Goal: Check status: Check status

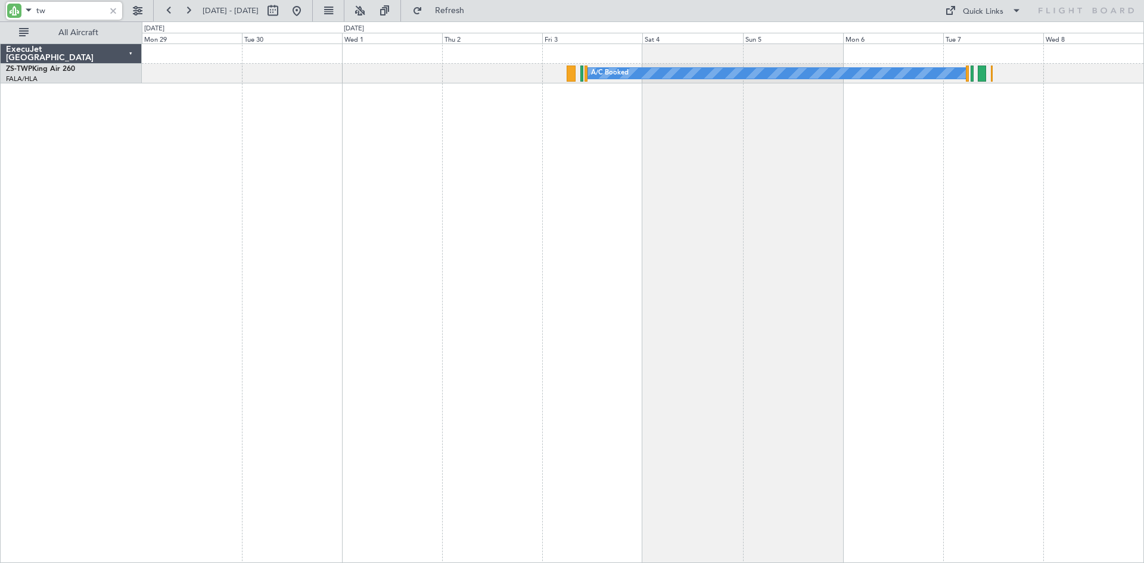
type input "t"
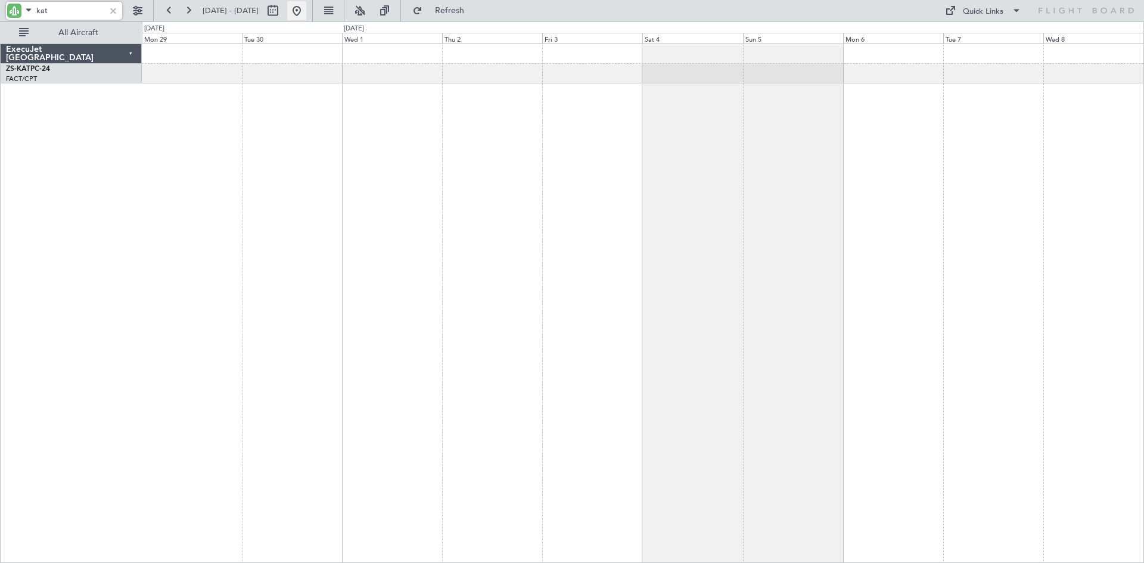
type input "kat"
click at [306, 14] on button at bounding box center [296, 10] width 19 height 19
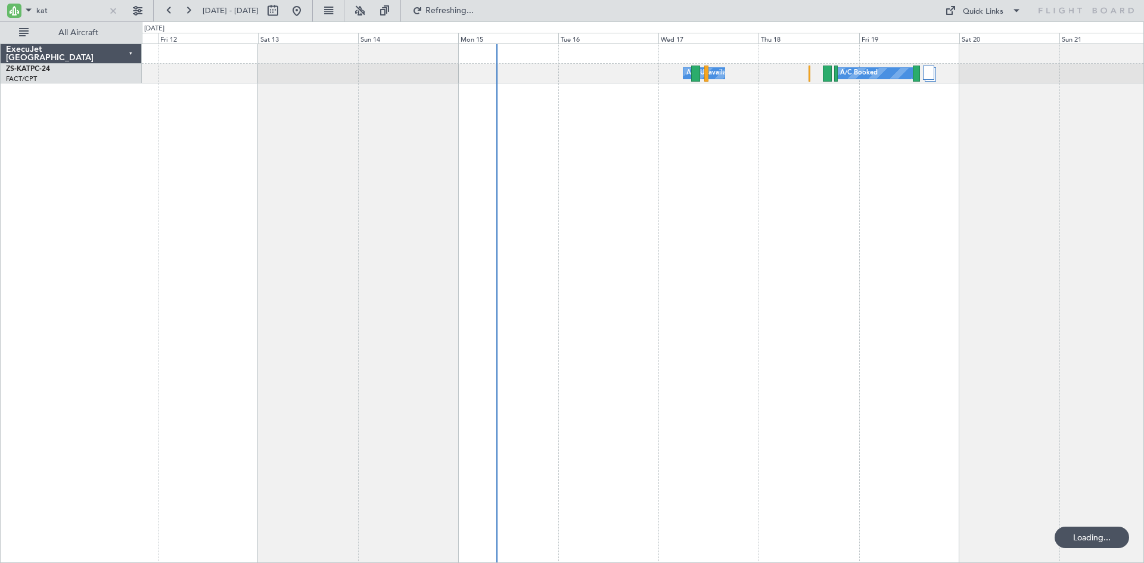
click at [328, 193] on div "A/C Booked A/C Unavailable" at bounding box center [643, 302] width 1002 height 519
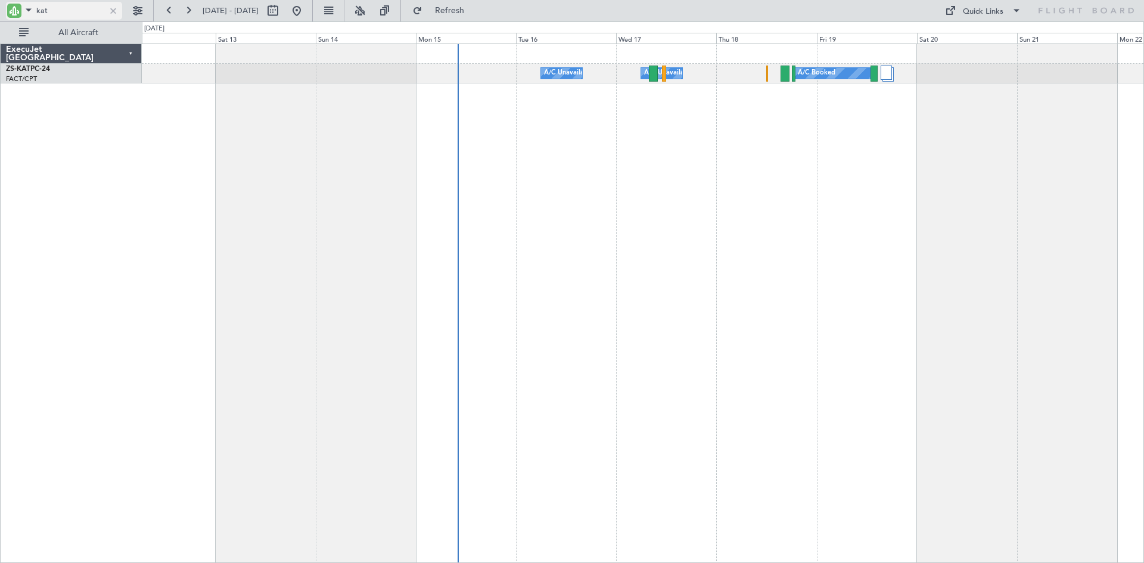
click at [110, 11] on div at bounding box center [113, 10] width 13 height 13
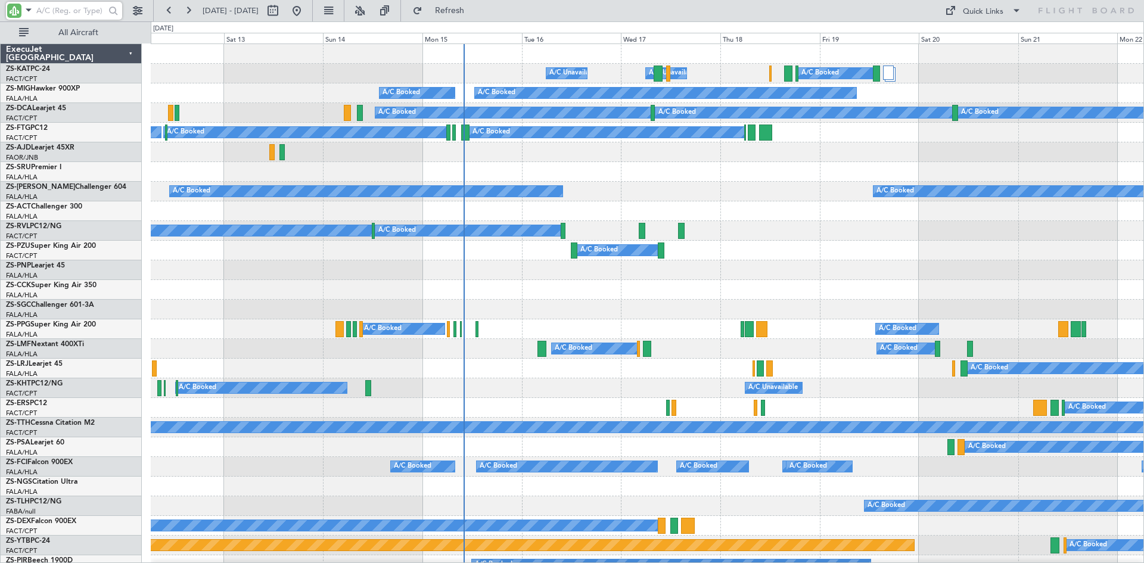
click at [54, 9] on input "text" at bounding box center [70, 11] width 68 height 18
click at [51, 7] on input "text" at bounding box center [70, 11] width 68 height 18
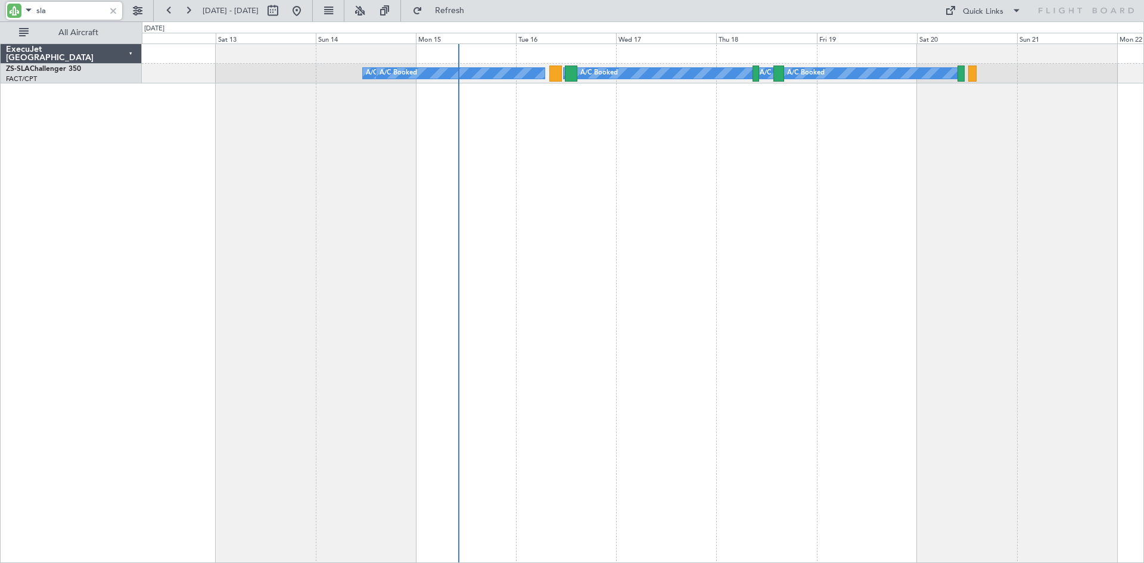
click at [86, 14] on input "sla" at bounding box center [70, 11] width 68 height 18
type input "s"
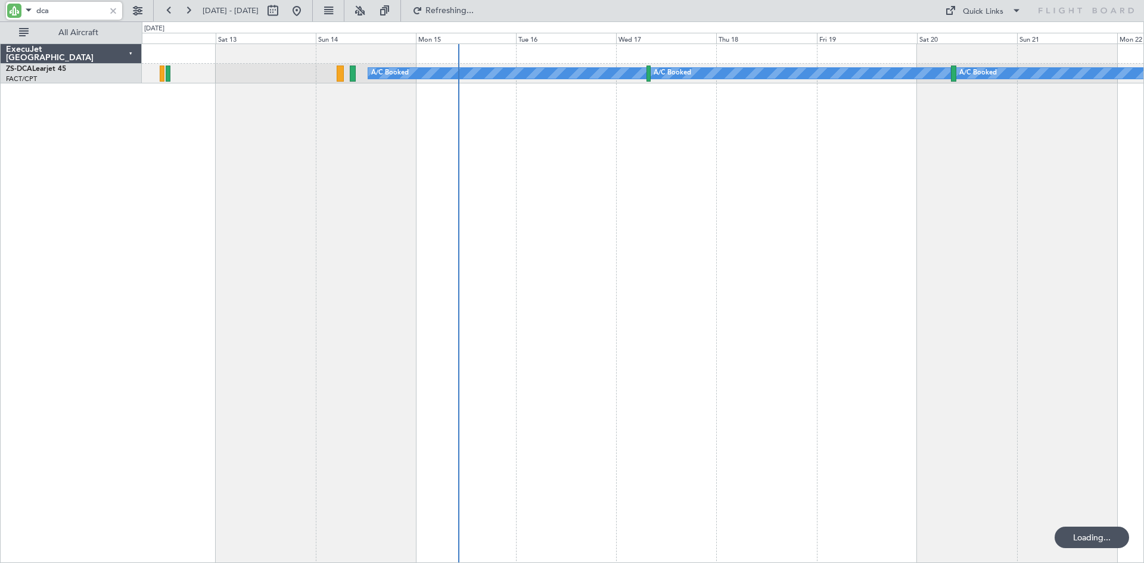
click at [82, 15] on input "dca" at bounding box center [70, 11] width 68 height 18
type input "d"
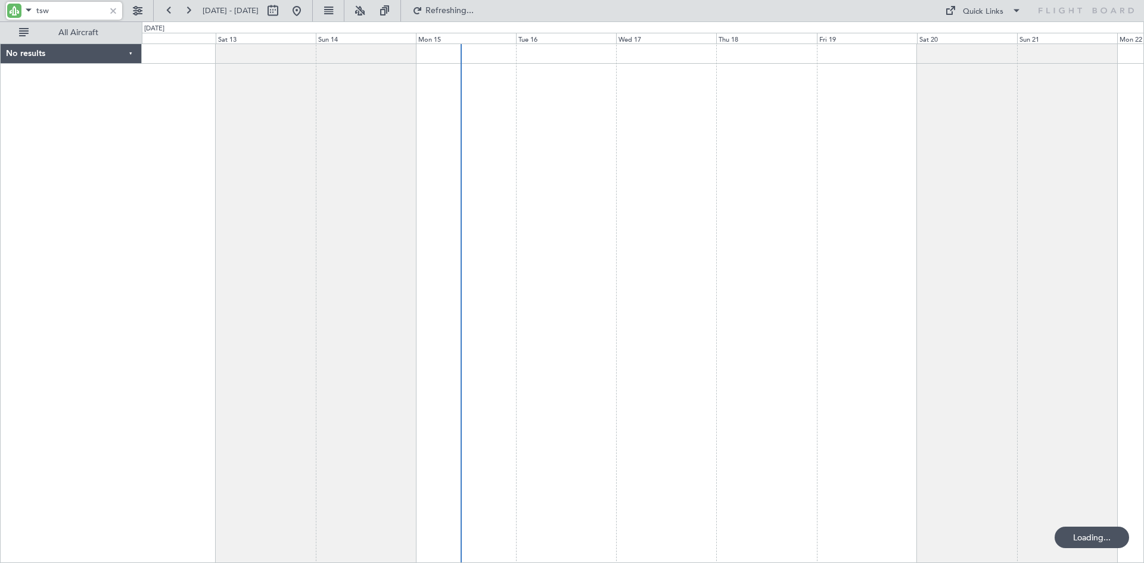
click at [90, 14] on input "tsw" at bounding box center [70, 11] width 68 height 18
type input "t"
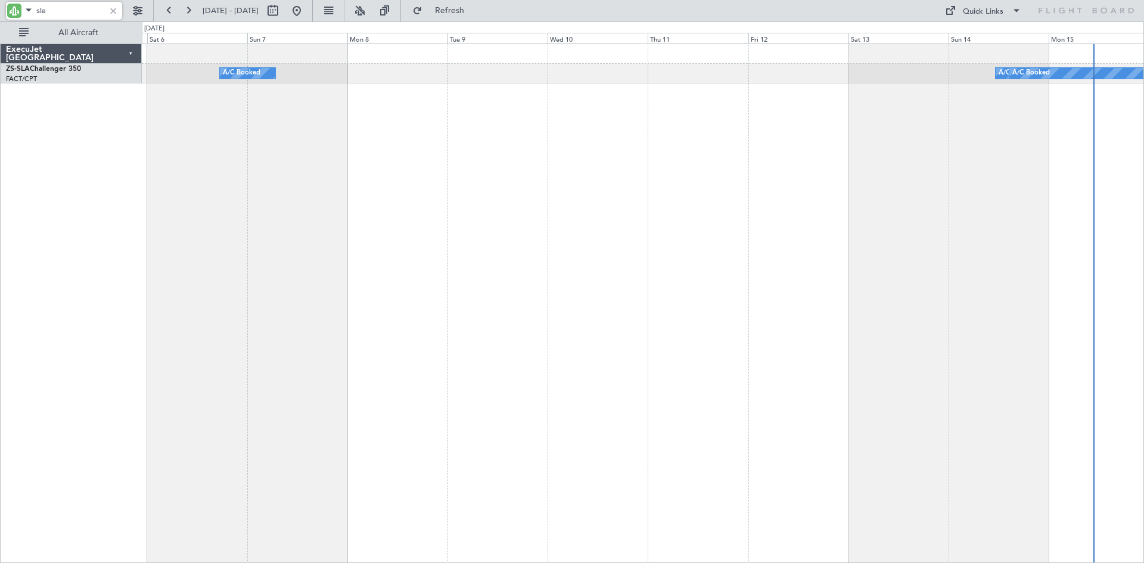
click at [913, 141] on div "A/C Booked A/C Booked A/C Booked A/C Booked A/C Booked A/C Booked A/C Booked A/…" at bounding box center [643, 302] width 1002 height 519
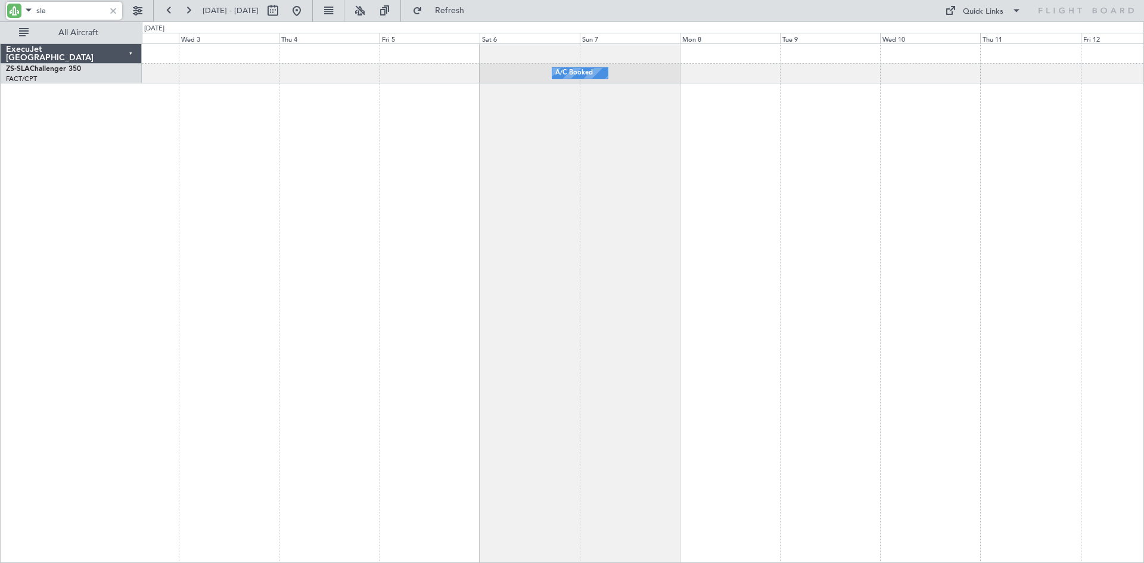
click at [714, 158] on div "A/C Booked A/C Booked A/C Booked A/C Booked A/C Booked A/C Booked A/C Booked A/…" at bounding box center [643, 302] width 1002 height 519
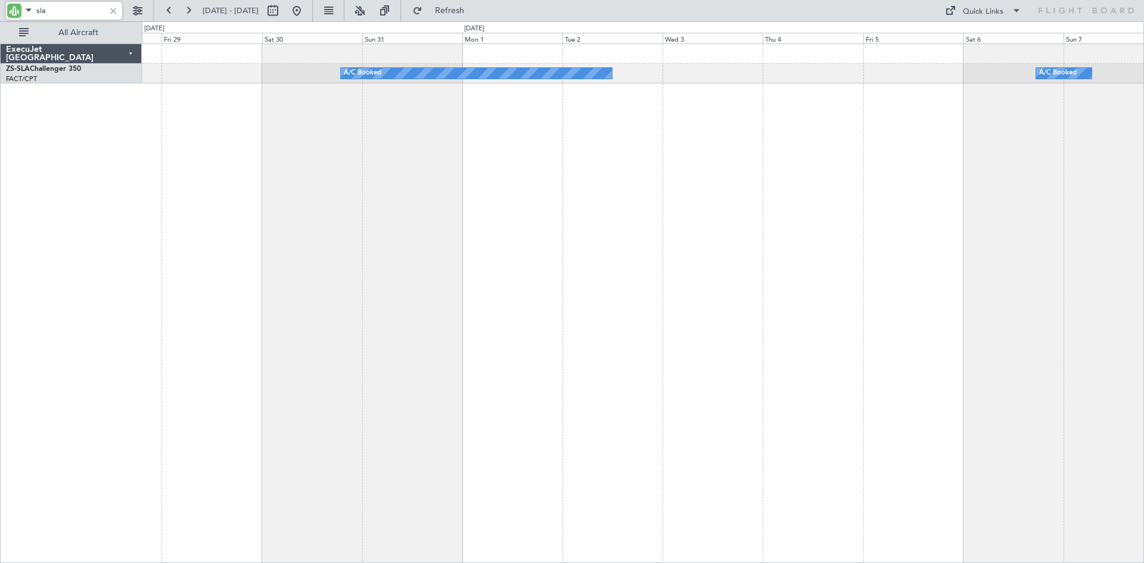
click at [725, 166] on div "A/C Booked A/C Booked A/C Booked A/C Booked" at bounding box center [643, 302] width 1002 height 519
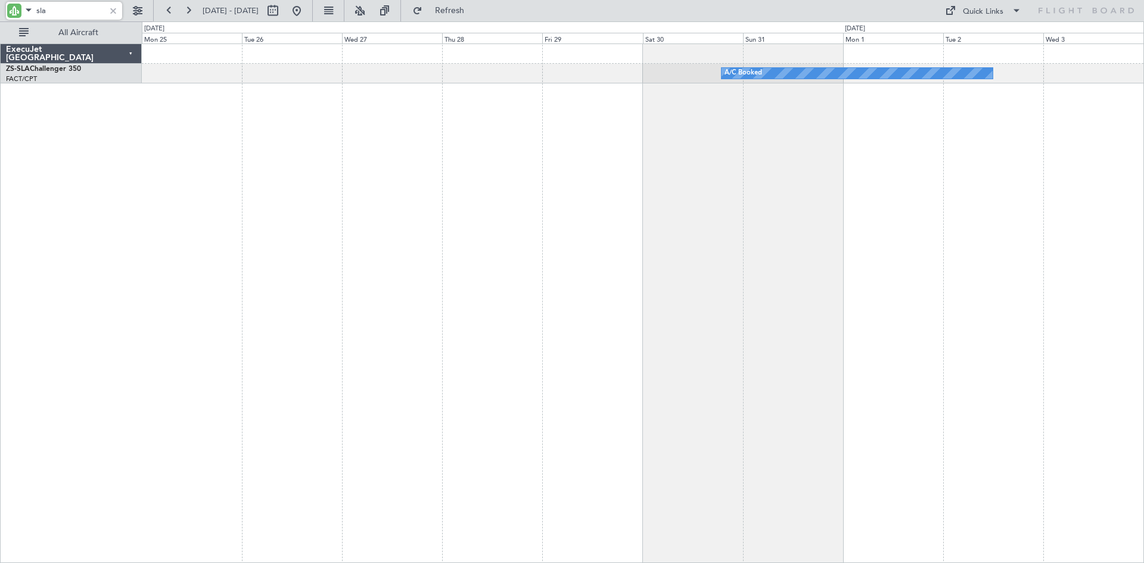
click at [756, 200] on div "A/C Booked" at bounding box center [643, 302] width 1002 height 519
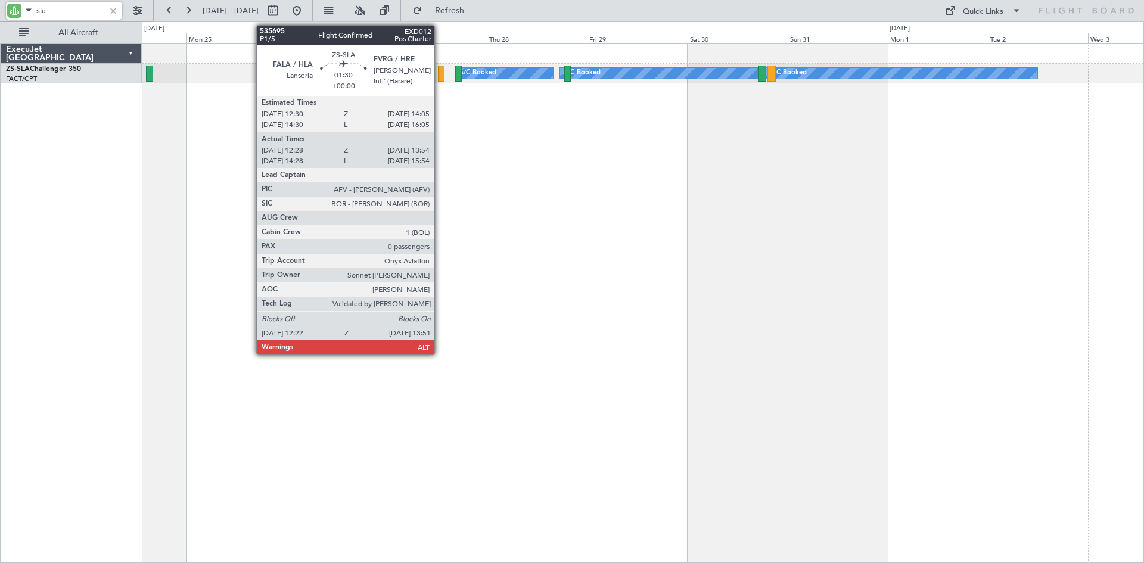
click at [440, 70] on div at bounding box center [441, 74] width 7 height 16
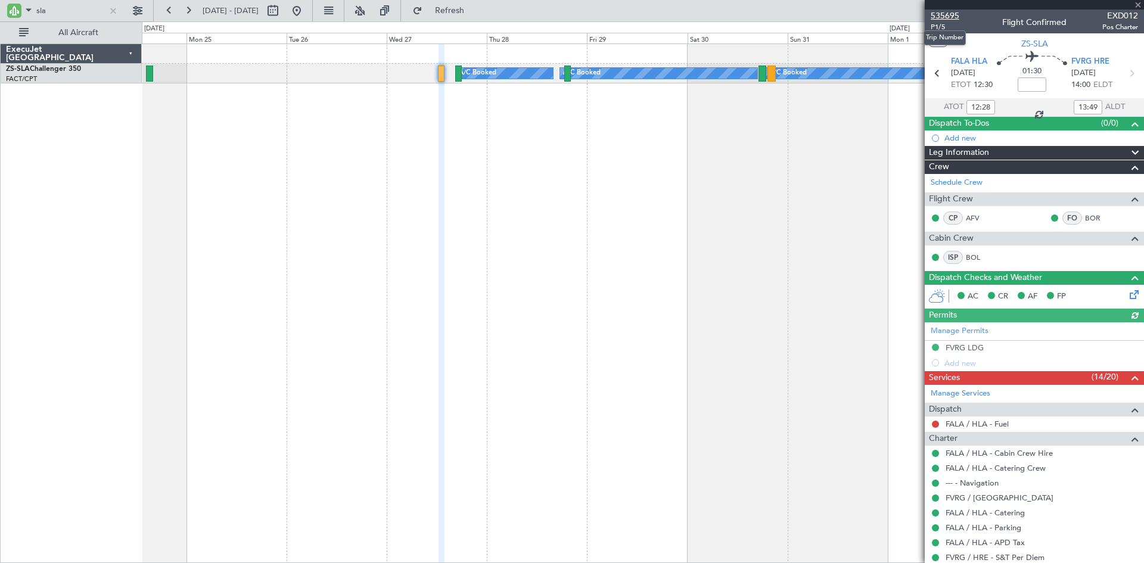
click at [948, 15] on span "535695" at bounding box center [944, 16] width 29 height 13
click at [68, 13] on input "sla" at bounding box center [70, 11] width 68 height 18
type input "s"
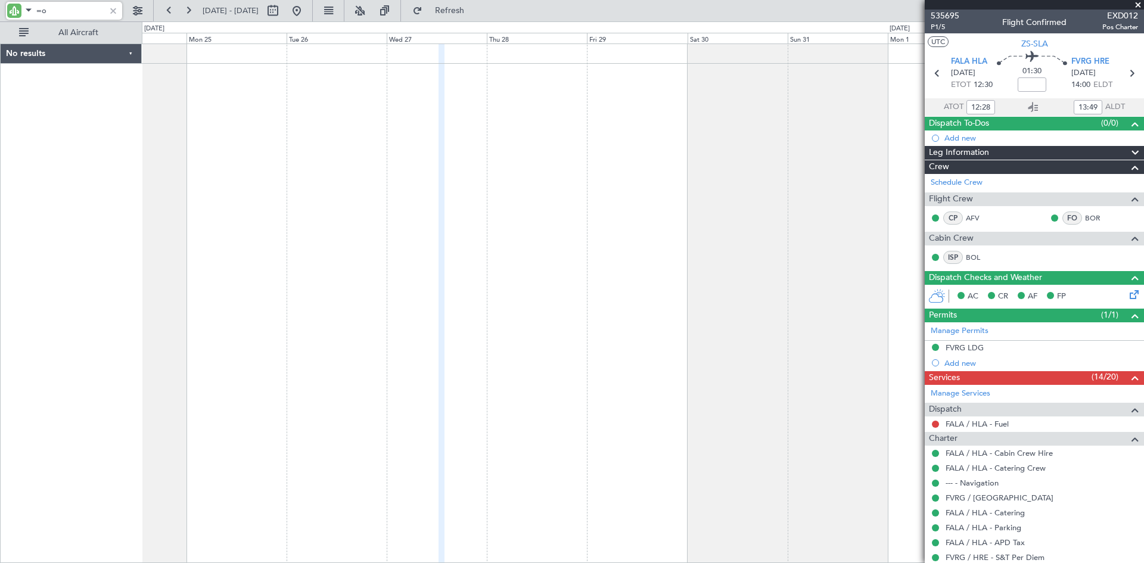
type input "="
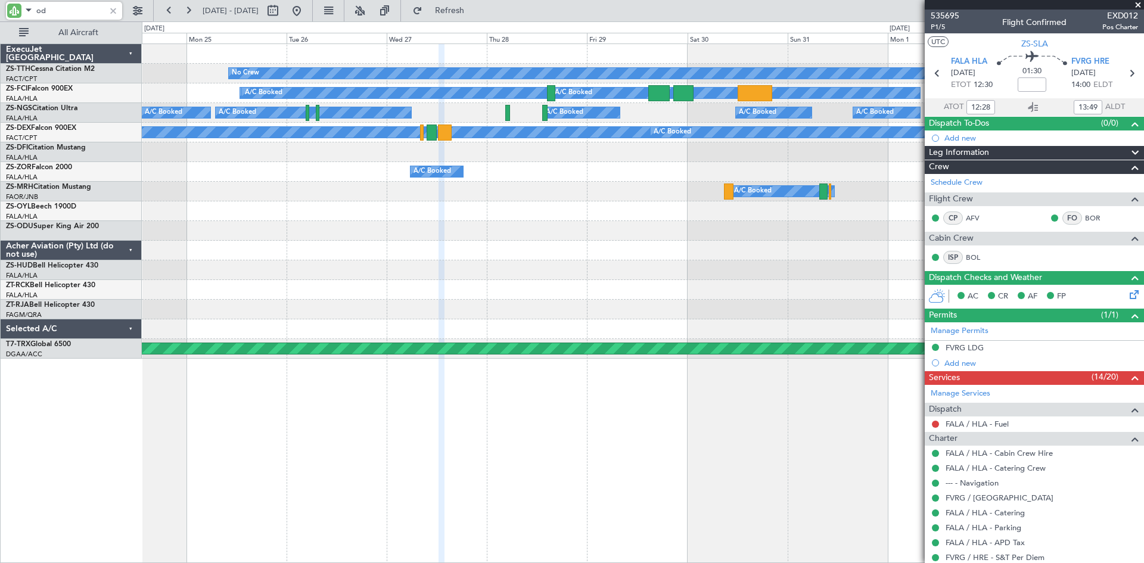
type input "odu"
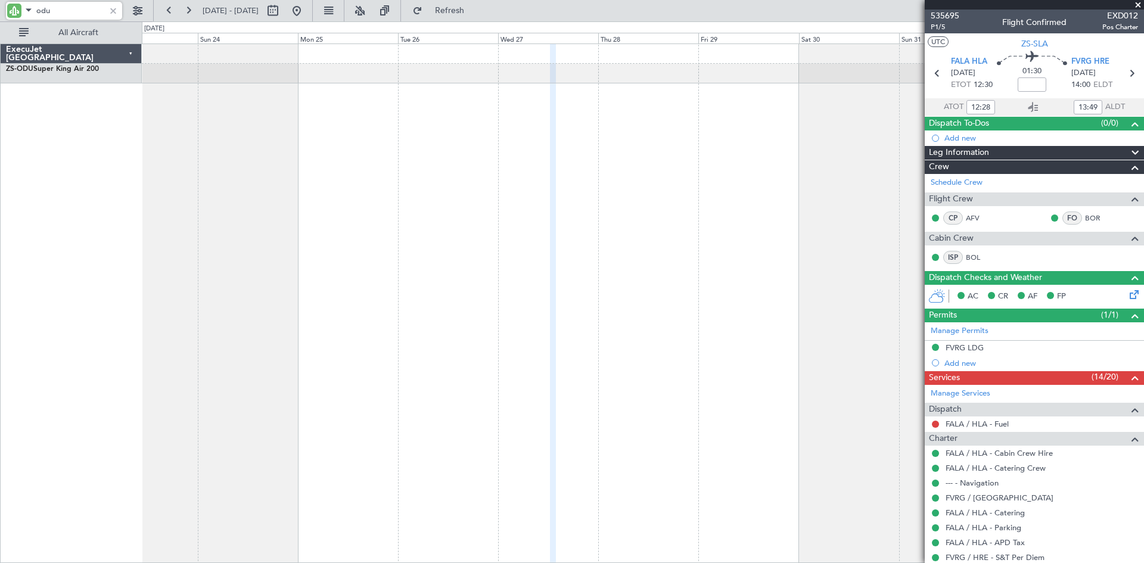
click at [228, 147] on div "A/C Booked" at bounding box center [643, 302] width 1002 height 519
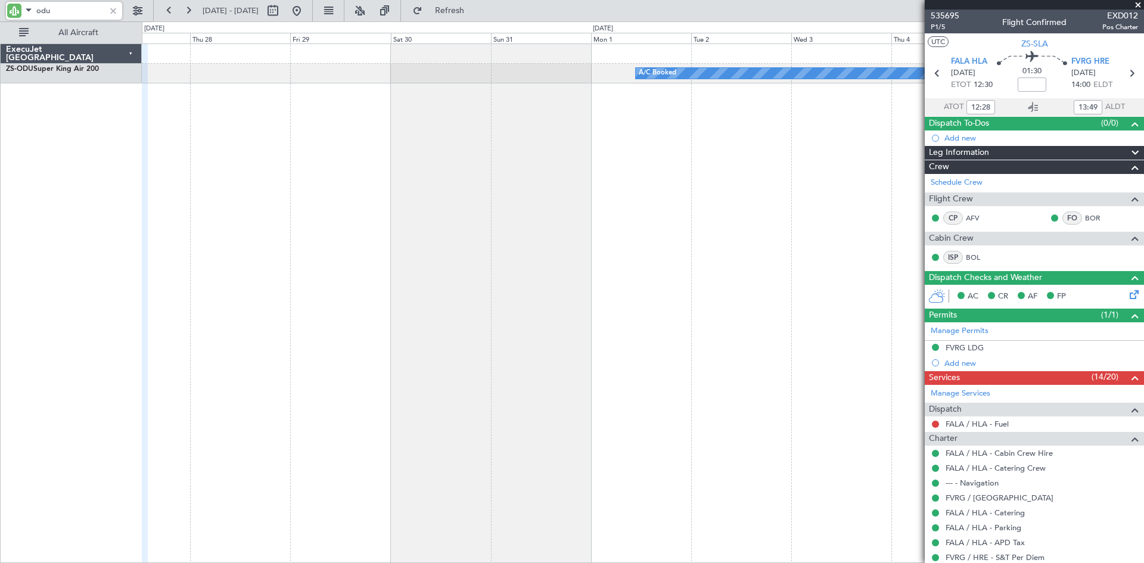
click at [406, 183] on div "A/C Booked" at bounding box center [643, 302] width 1002 height 519
click at [447, 188] on div "A/C Booked" at bounding box center [643, 302] width 1002 height 519
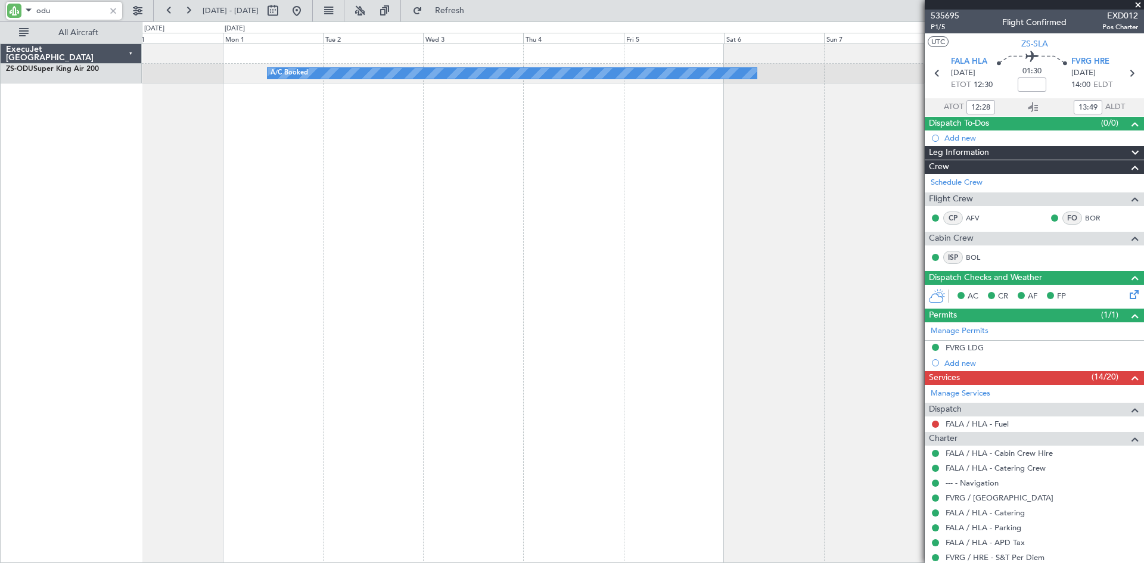
click at [465, 196] on div "A/C Booked" at bounding box center [643, 302] width 1002 height 519
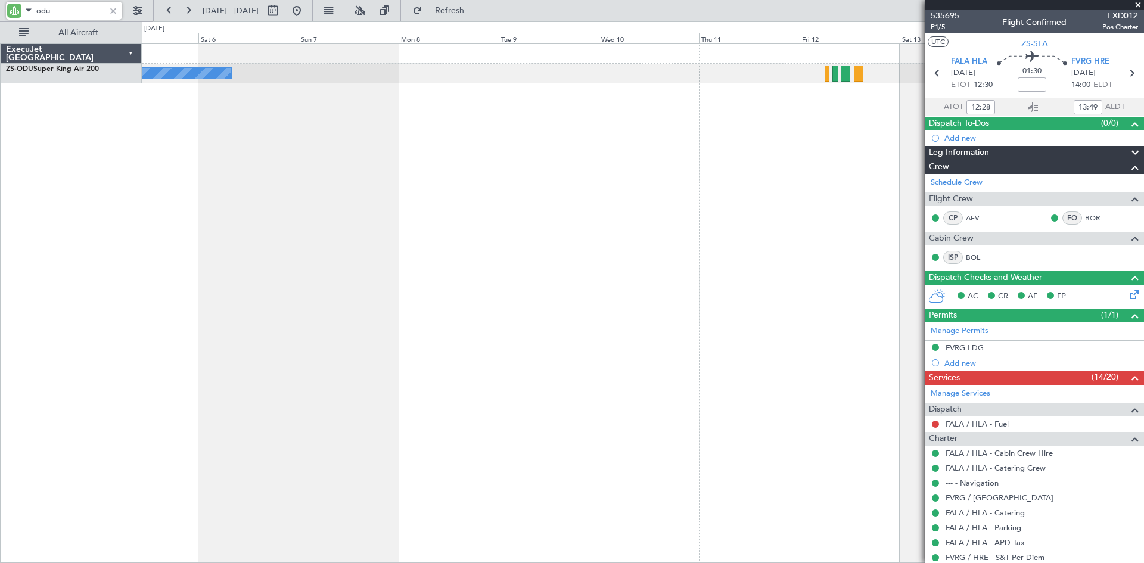
click at [487, 207] on div "A/C Booked A/C Booked" at bounding box center [643, 302] width 1002 height 519
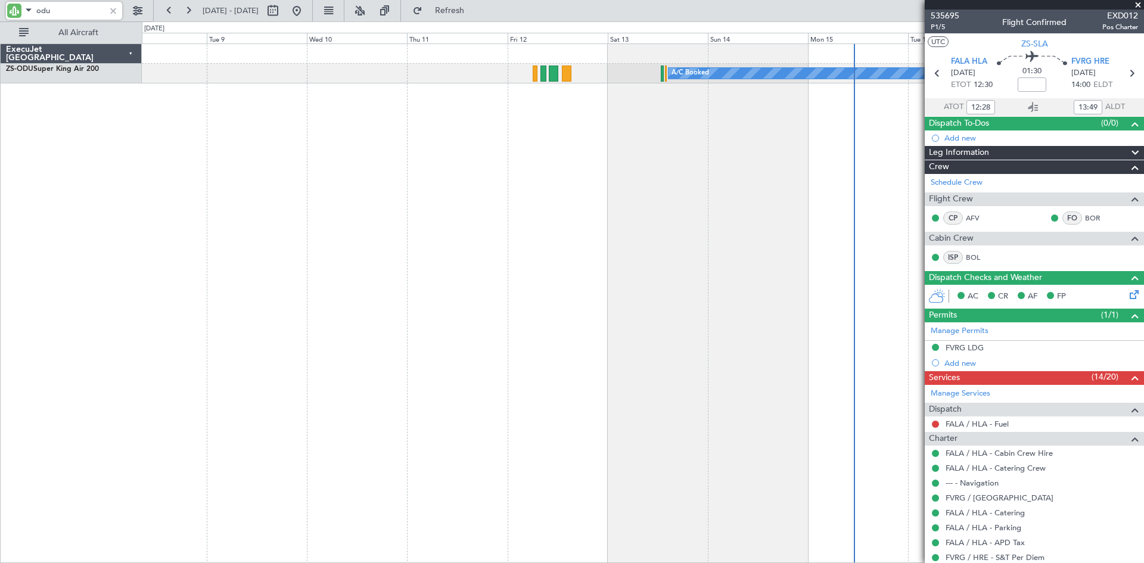
click at [540, 210] on div "A/C Booked A/C Booked" at bounding box center [643, 302] width 1002 height 519
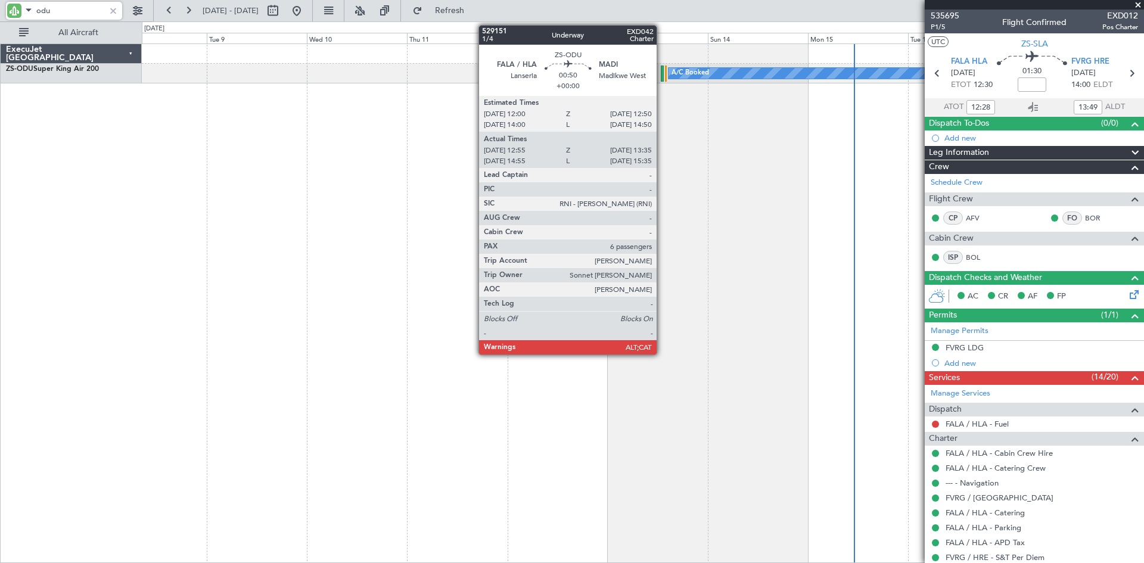
click at [662, 74] on div at bounding box center [662, 74] width 3 height 16
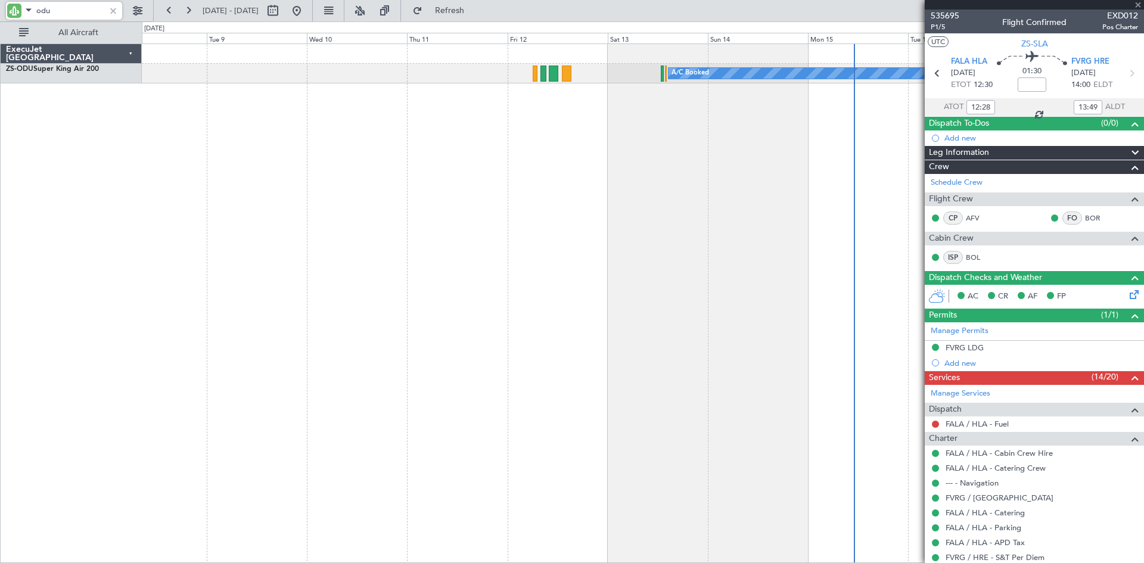
type input "12:55"
type input "13:35"
type input "6"
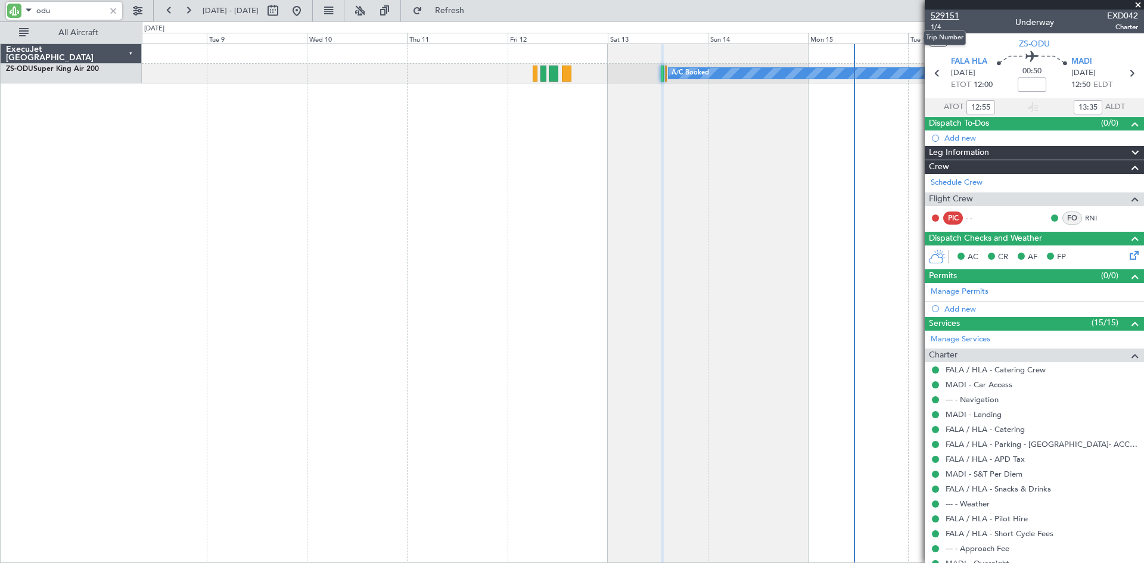
type input "odu"
click at [939, 14] on span "529151" at bounding box center [944, 16] width 29 height 13
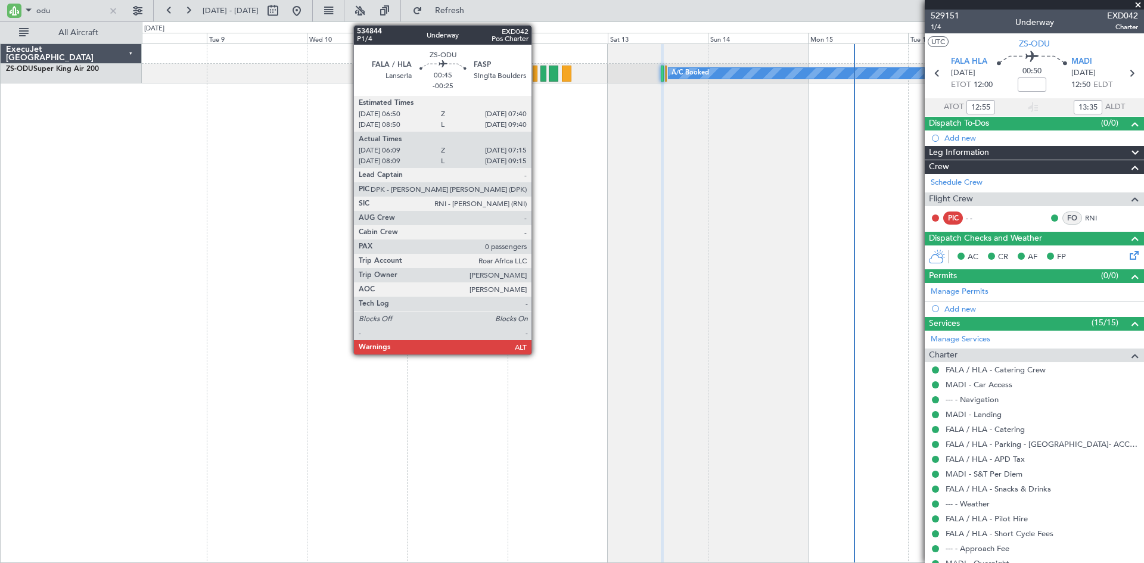
click at [535, 71] on div at bounding box center [534, 74] width 5 height 16
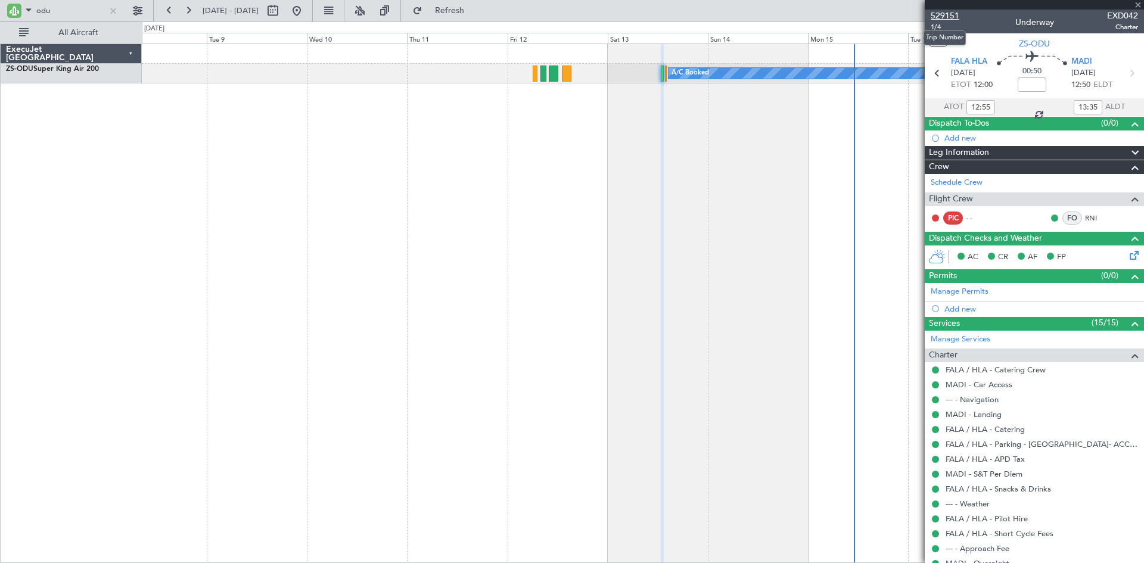
type input "-00:25"
type input "06:09"
type input "07:10"
type input "0"
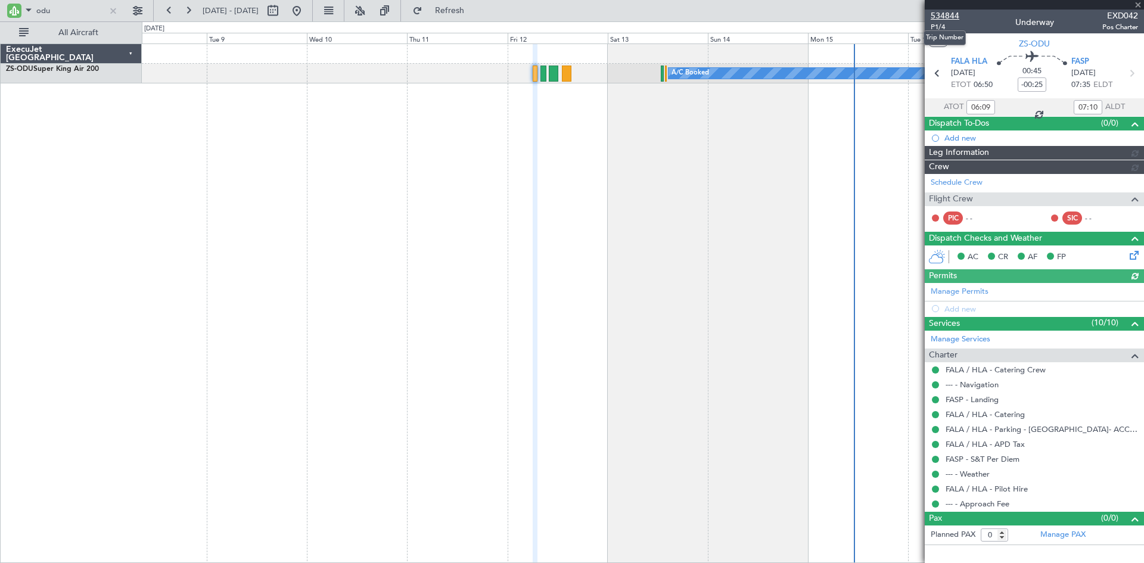
click at [946, 16] on span "534844" at bounding box center [944, 16] width 29 height 13
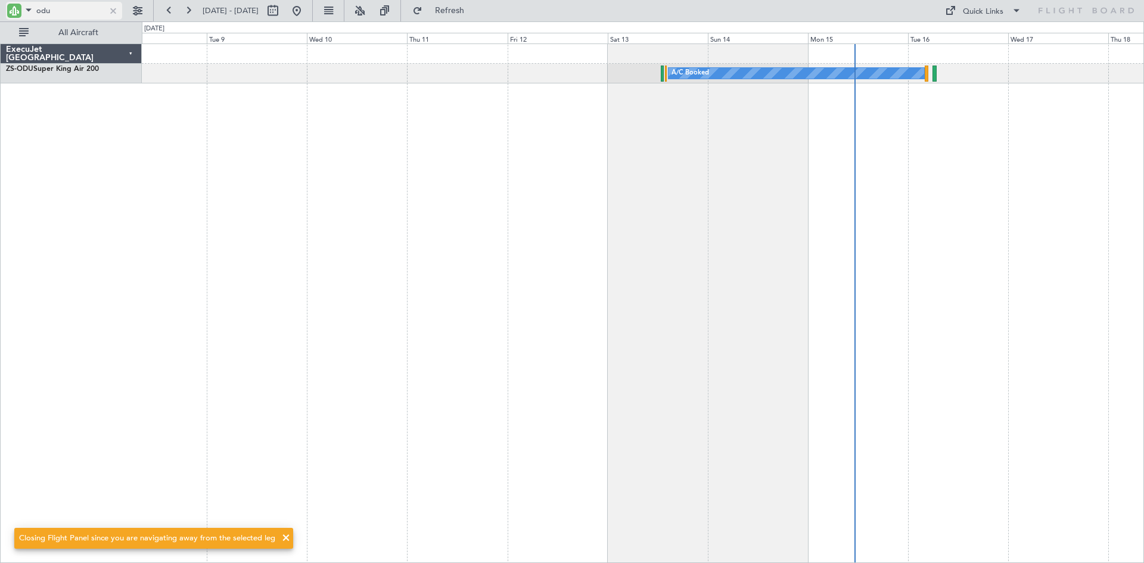
click at [67, 6] on input "odu" at bounding box center [70, 11] width 68 height 18
type input "o"
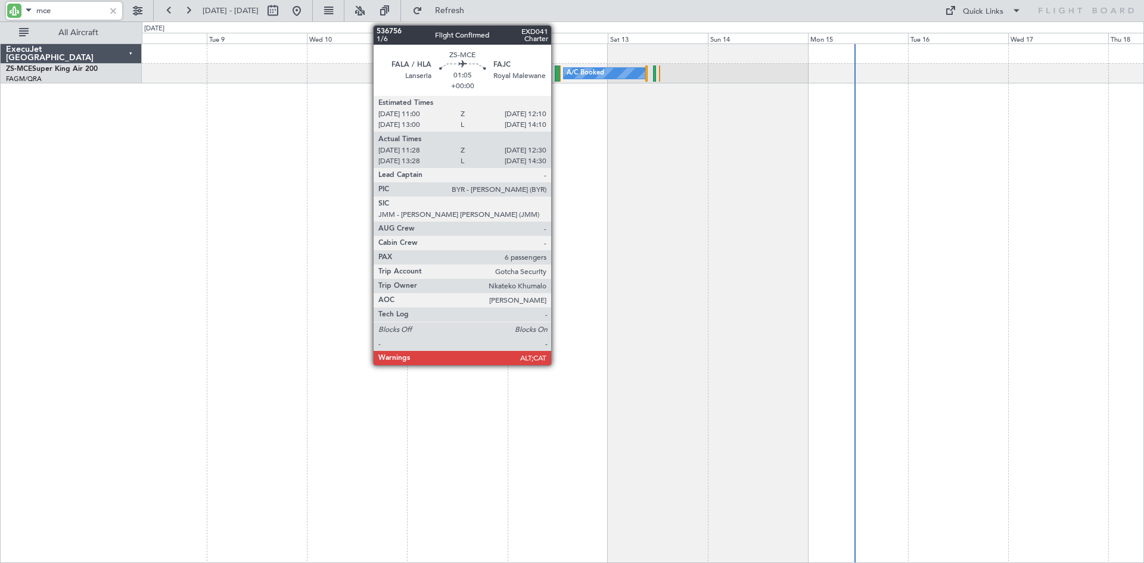
click at [556, 68] on div at bounding box center [557, 74] width 5 height 16
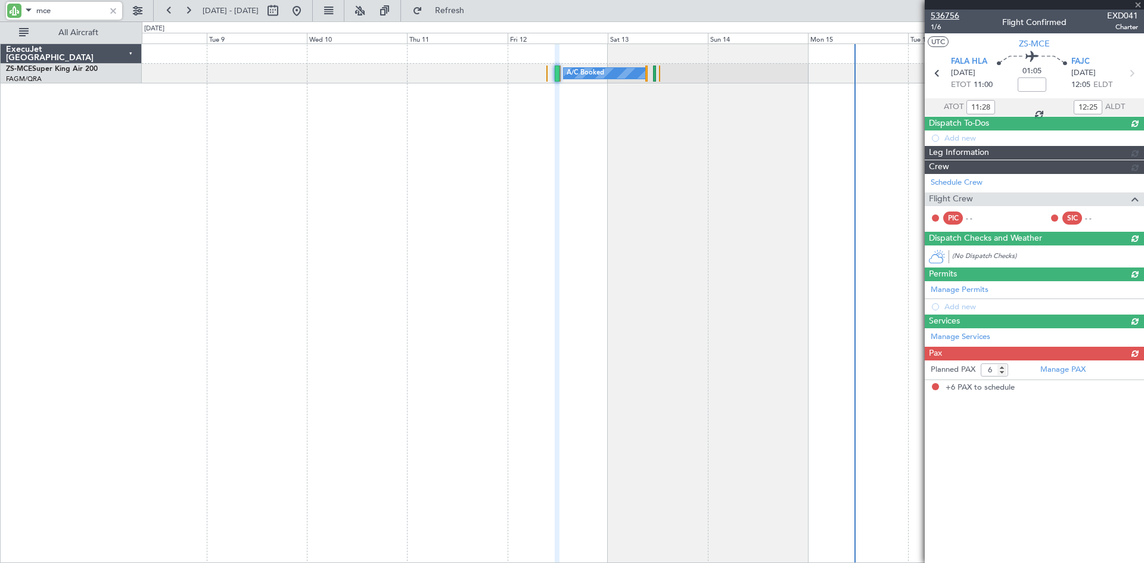
type input "mce"
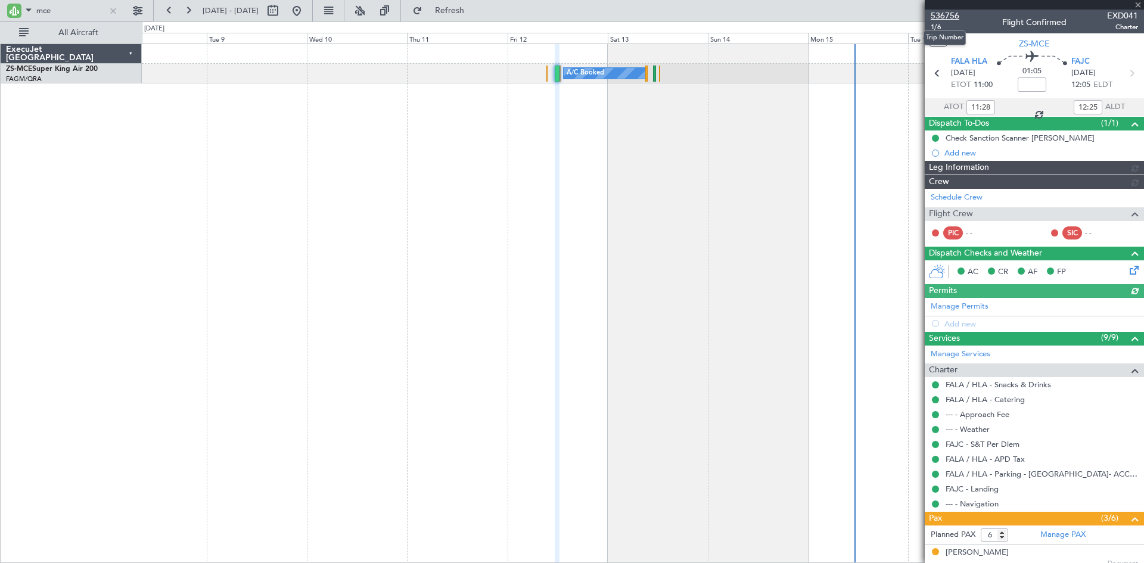
click at [943, 16] on span "536756" at bounding box center [944, 16] width 29 height 13
